Goal: Find specific page/section: Find specific page/section

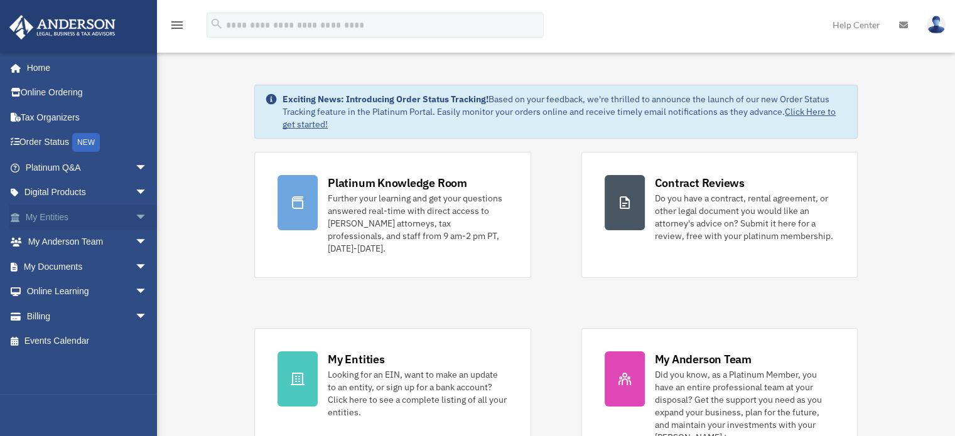
click at [43, 214] on link "My Entities arrow_drop_down" at bounding box center [88, 217] width 158 height 25
click at [135, 215] on span "arrow_drop_down" at bounding box center [147, 218] width 25 height 26
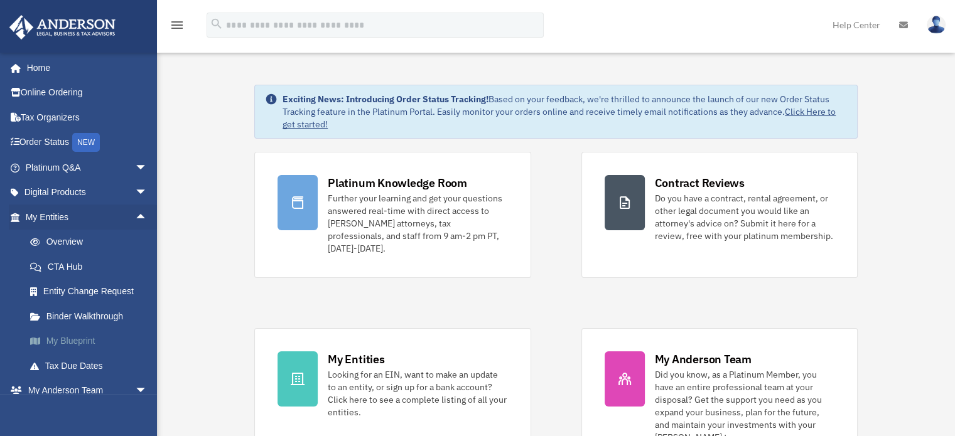
click at [80, 335] on link "My Blueprint" at bounding box center [92, 341] width 149 height 25
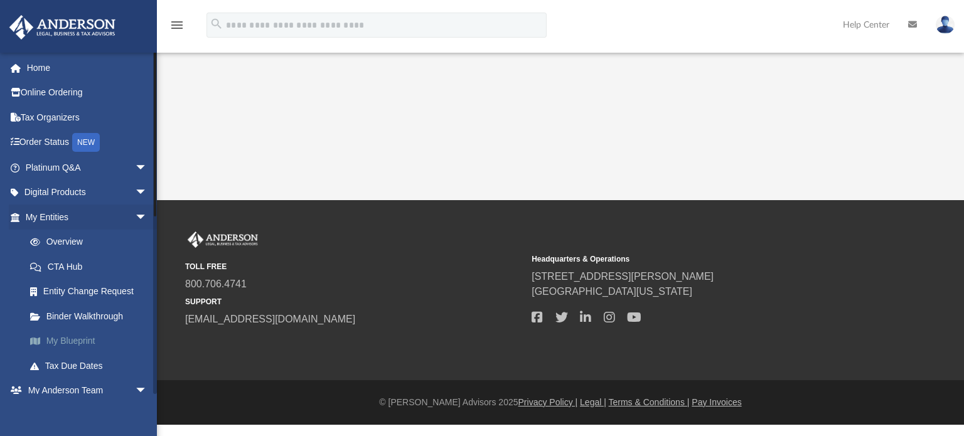
click at [88, 339] on link "My Blueprint" at bounding box center [92, 341] width 149 height 25
